Goal: Complete application form

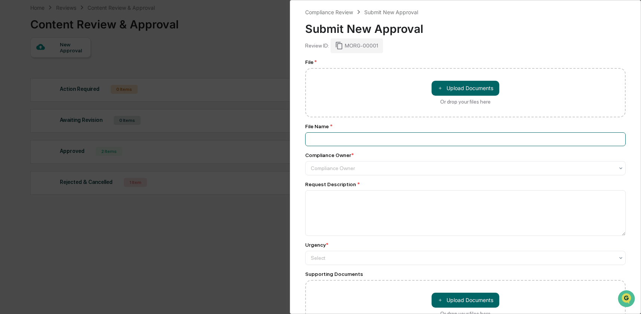
click at [319, 143] on input at bounding box center [465, 139] width 321 height 14
click at [317, 169] on div at bounding box center [462, 168] width 303 height 7
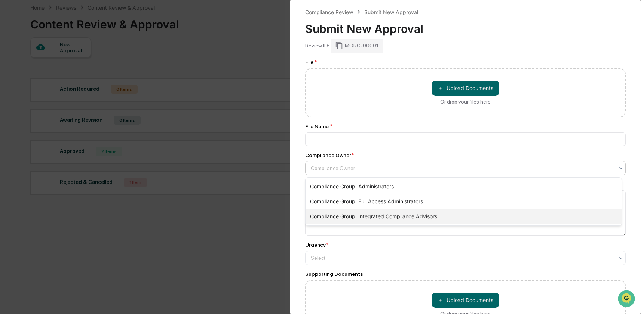
click at [342, 217] on div "Compliance Group: Integrated Compliance Advisors" at bounding box center [464, 216] width 316 height 15
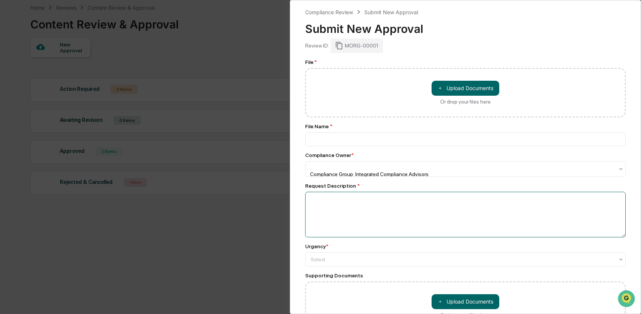
click at [326, 206] on textarea at bounding box center [465, 215] width 321 height 46
type textarea "**********"
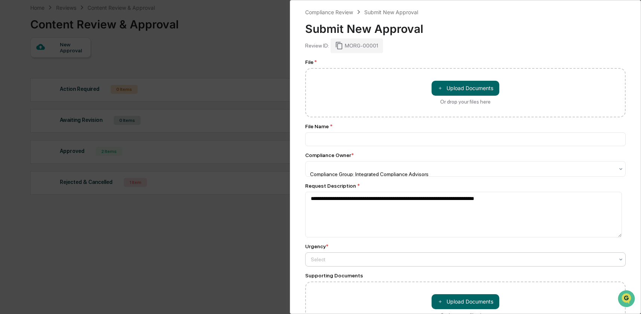
click at [329, 256] on div at bounding box center [462, 259] width 303 height 7
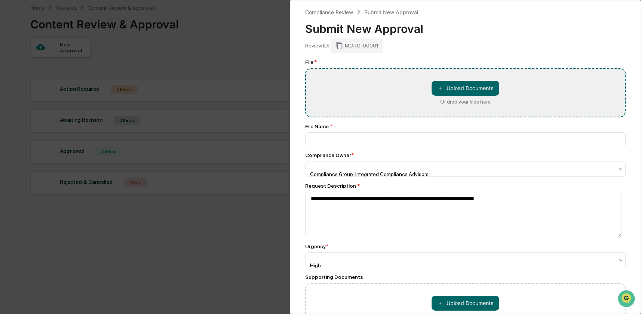
type input "**********"
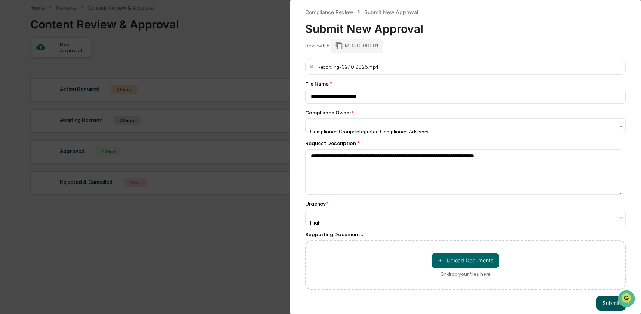
click at [609, 299] on button "Submit" at bounding box center [611, 303] width 29 height 15
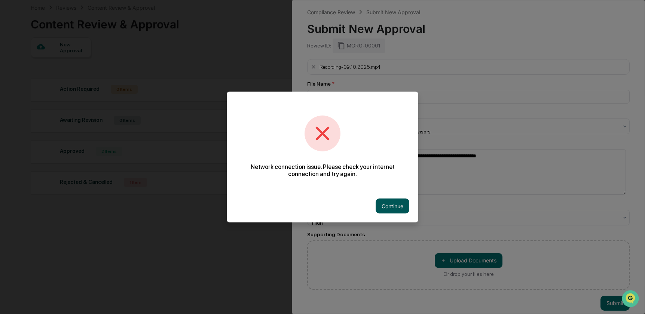
click at [393, 203] on button "Continue" at bounding box center [393, 206] width 34 height 15
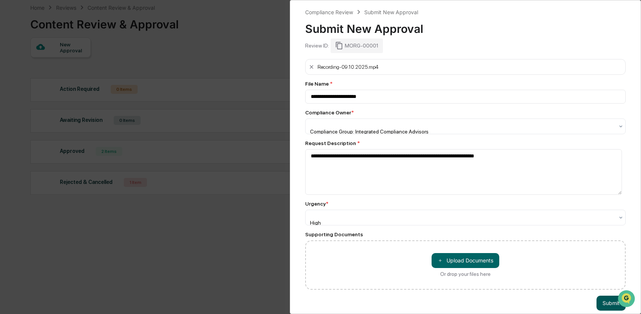
click at [612, 298] on button "Submit" at bounding box center [611, 303] width 29 height 15
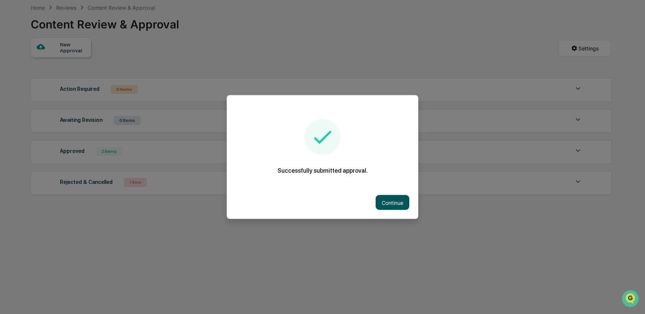
click at [391, 199] on button "Continue" at bounding box center [393, 202] width 34 height 15
